Goal: Task Accomplishment & Management: Manage account settings

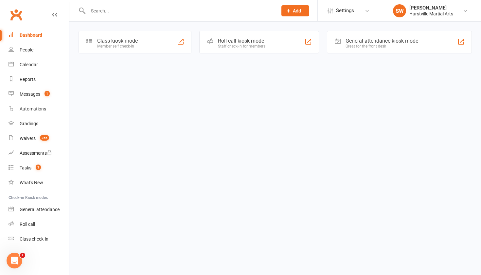
click at [121, 14] on input "text" at bounding box center [179, 10] width 187 height 9
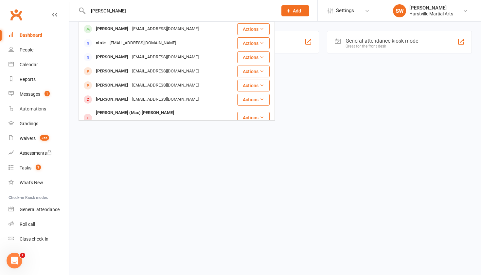
type input "max tie"
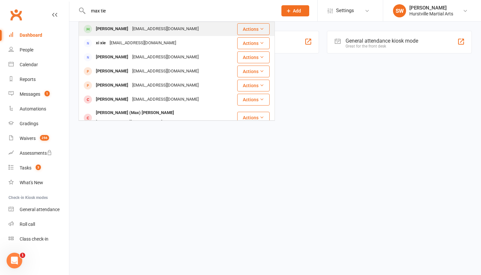
drag, startPoint x: 121, startPoint y: 14, endPoint x: 90, endPoint y: 28, distance: 33.1
click at [90, 28] on span at bounding box center [88, 29] width 8 height 8
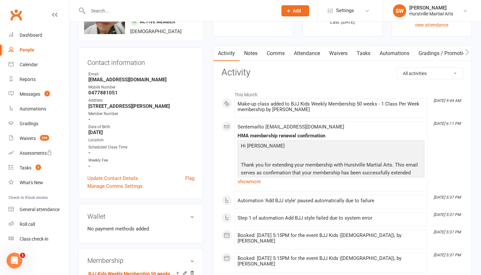
scroll to position [45, 0]
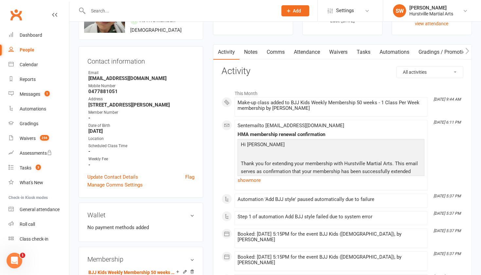
click at [256, 52] on link "Notes" at bounding box center [251, 52] width 23 height 15
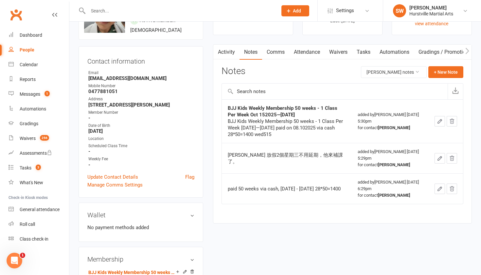
click at [439, 120] on icon "button" at bounding box center [440, 121] width 6 height 6
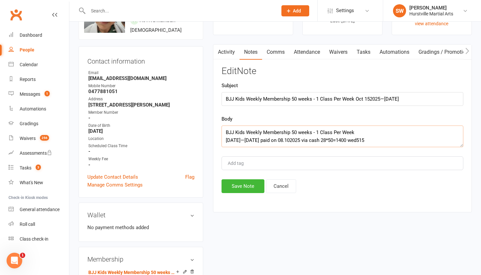
click at [403, 140] on textarea "BJJ Kids Weekly Membership 50 weeks - 1 Class Per Week [DATE]—[DATE] paid on 08…" at bounding box center [343, 136] width 242 height 22
click at [363, 129] on textarea "BJJ Kids Weekly Membership 50 weeks - 1 Class Per Week [DATE]—[DATE] paid on 08…" at bounding box center [343, 136] width 242 height 22
click at [407, 142] on textarea "BJJ Kids Weekly Membership 50 weeks - 1 Class Per Week [DATE]—[DATE] paid on 08…" at bounding box center [343, 136] width 242 height 22
type textarea "BJJ Kids Weekly Membership 50 weeks - 1 Class Per Week [DATE]—[DATE] paid on 08…"
click at [235, 184] on button "Save Note" at bounding box center [243, 186] width 43 height 14
